Goal: Task Accomplishment & Management: Use online tool/utility

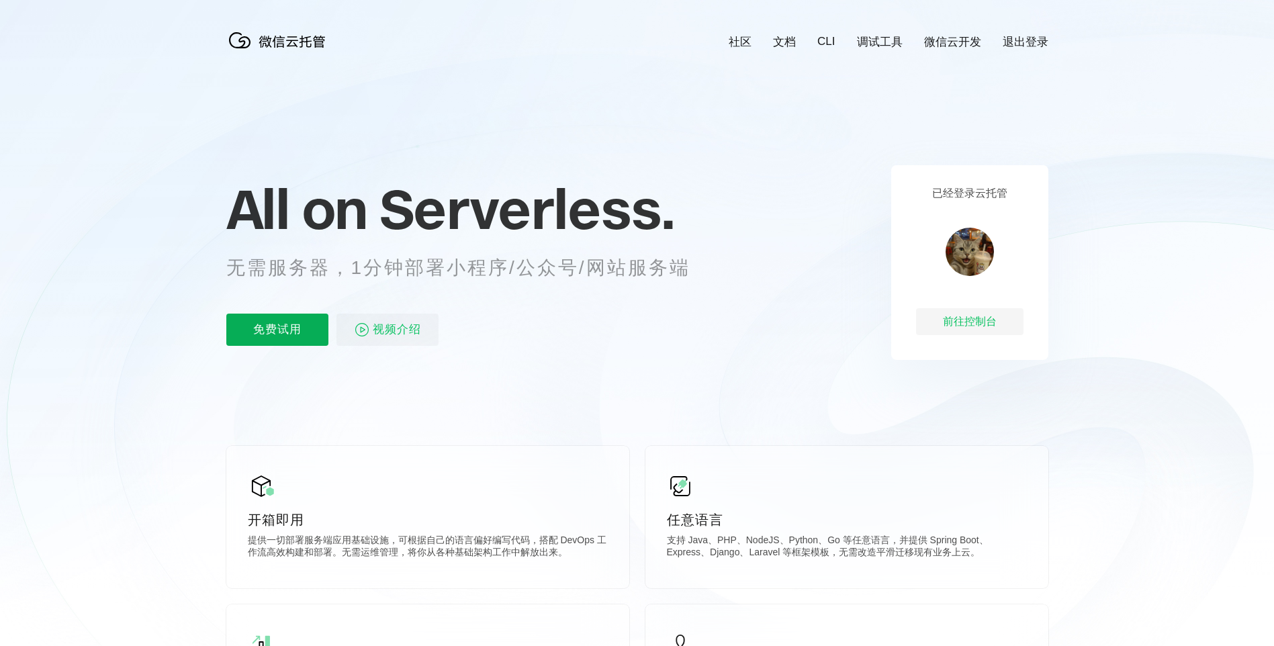
click at [279, 320] on p "免费试用" at bounding box center [277, 330] width 102 height 32
click at [989, 323] on div "前往控制台" at bounding box center [969, 321] width 107 height 27
